Goal: Transaction & Acquisition: Purchase product/service

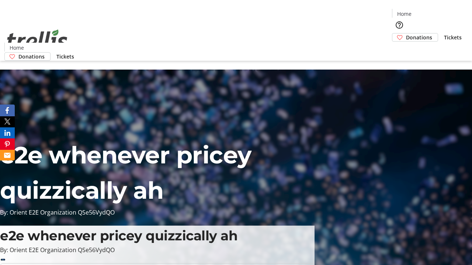
click at [406, 34] on span "Donations" at bounding box center [419, 38] width 26 height 8
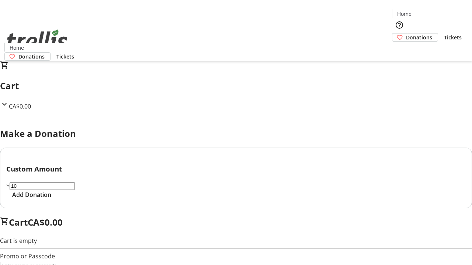
click at [51, 199] on span "Add Donation" at bounding box center [31, 195] width 39 height 9
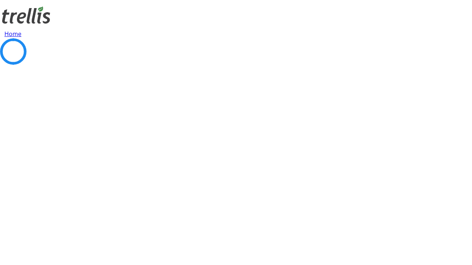
select select "CA"
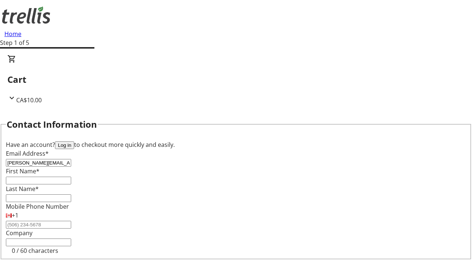
type input "[PERSON_NAME][EMAIL_ADDRESS][DOMAIN_NAME]"
type input "[PERSON_NAME]"
type input "[STREET_ADDRESS][PERSON_NAME]"
type input "Kelowna"
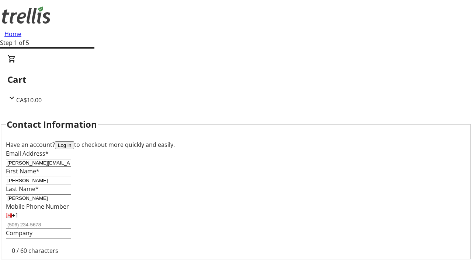
select select "BC"
type input "Kelowna"
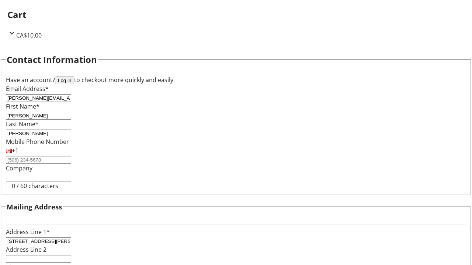
scroll to position [99, 0]
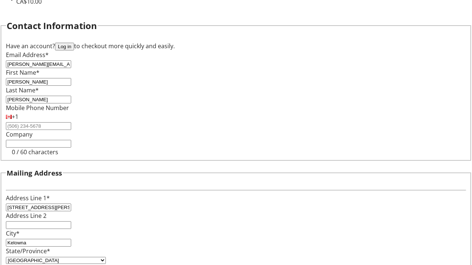
type input "V1Y 0C2"
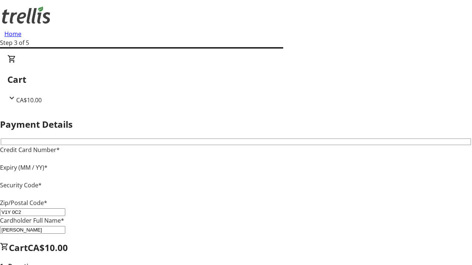
type input "V1Y 0C2"
